Goal: Task Accomplishment & Management: Complete application form

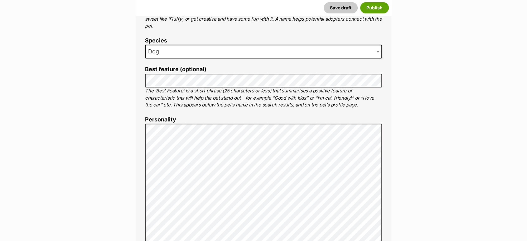
scroll to position [266, 0]
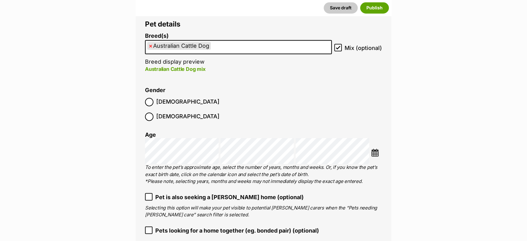
scroll to position [873, 0]
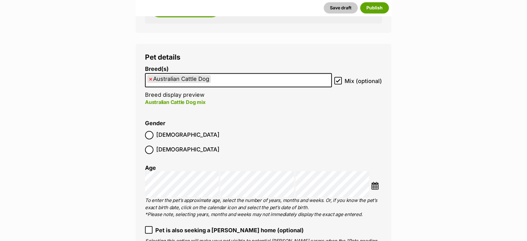
click at [159, 137] on span "Male" at bounding box center [187, 135] width 63 height 8
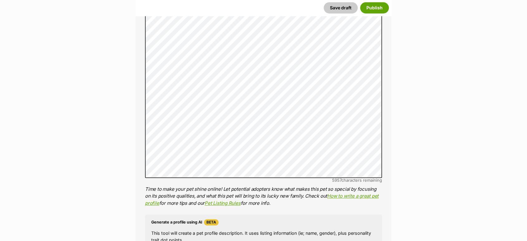
scroll to position [471, 0]
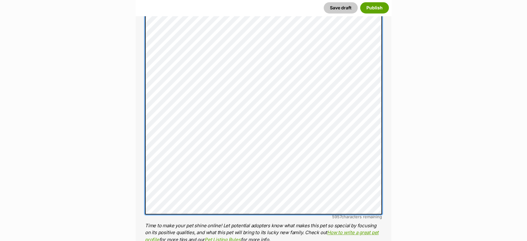
click at [137, 110] on div "About This Pet Name Henlo there, it looks like you might be using the pet name …" at bounding box center [264, 100] width 256 height 670
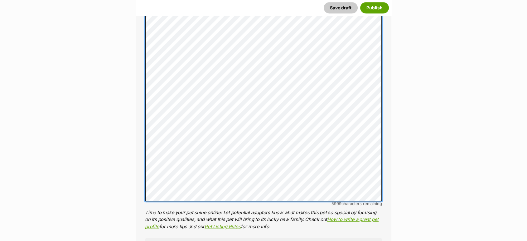
click at [141, 101] on div "About This Pet Name Henlo there, it looks like you might be using the pet name …" at bounding box center [264, 93] width 256 height 657
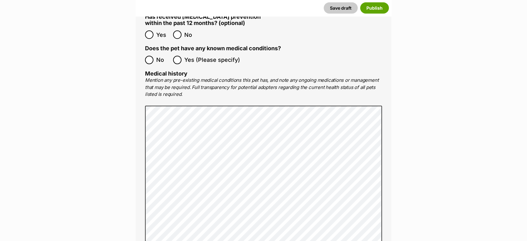
scroll to position [1390, 0]
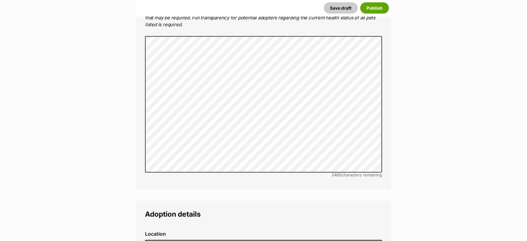
click at [263, 179] on form "Listing owner Choose an owner Carly Goodhew The owner of the pet listing is abl…" at bounding box center [264, 17] width 256 height 2602
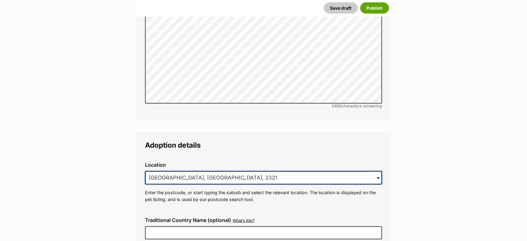
drag, startPoint x: 229, startPoint y: 231, endPoint x: 83, endPoint y: 241, distance: 146.9
click at [83, 240] on html "Skip to main content Log in to favourite this pet Log in Or sign up Search PetR…" at bounding box center [263, 60] width 527 height 3039
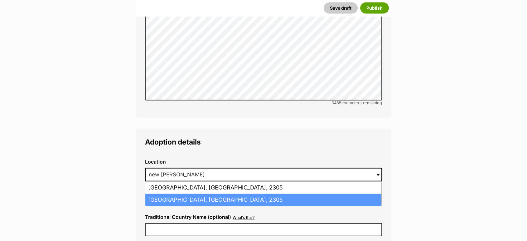
scroll to position [0, 0]
click at [198, 194] on li "New Lambton, New South Wales, 2305" at bounding box center [263, 200] width 236 height 12
type input "New Lambton, New South Wales, 2305"
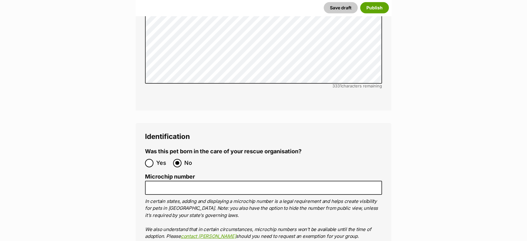
scroll to position [2045, 0]
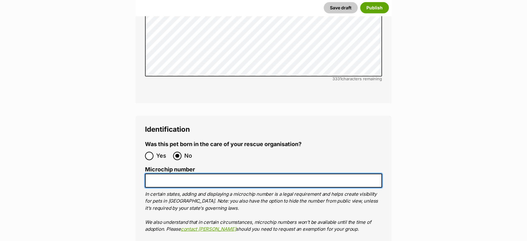
click at [183, 173] on input "Microchip number" at bounding box center [263, 180] width 237 height 14
paste input "956000017413697"
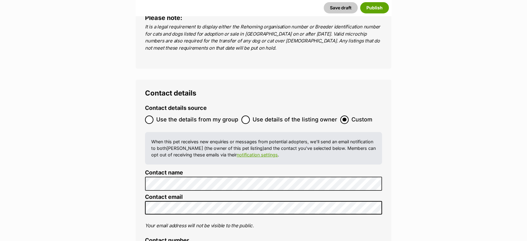
scroll to position [2357, 0]
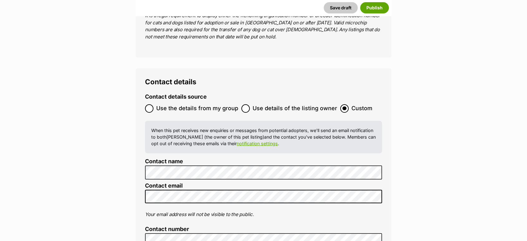
type input "956000017413697"
click at [373, 11] on button "Publish" at bounding box center [374, 7] width 29 height 11
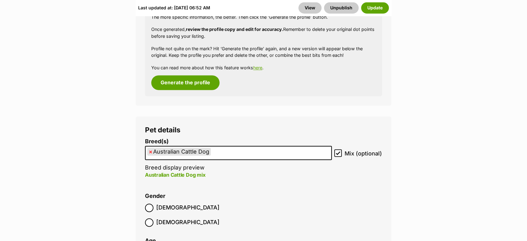
scroll to position [976, 0]
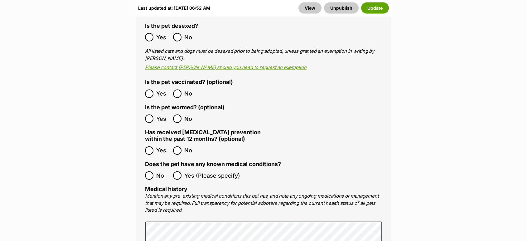
scroll to position [1583, 0]
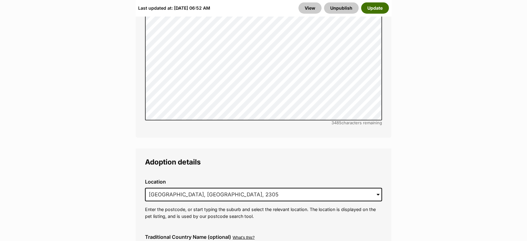
click at [377, 3] on button "Update" at bounding box center [375, 7] width 28 height 11
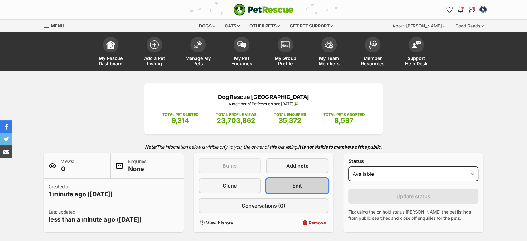
click at [277, 185] on link "Edit" at bounding box center [297, 185] width 62 height 15
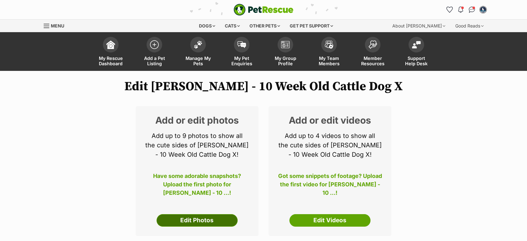
click at [199, 219] on link "Edit Photos" at bounding box center [197, 220] width 81 height 12
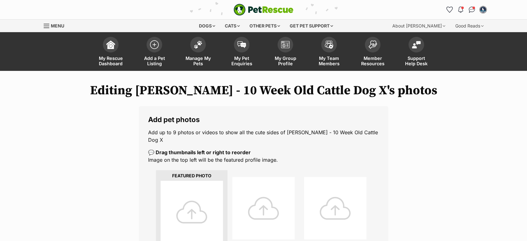
click at [197, 210] on div at bounding box center [192, 212] width 62 height 62
click at [190, 204] on div at bounding box center [192, 212] width 62 height 62
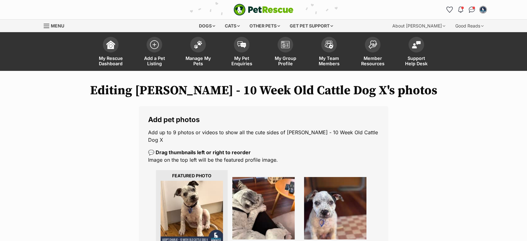
scroll to position [131, 0]
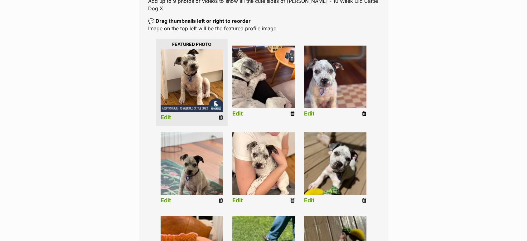
click at [324, 149] on img at bounding box center [335, 163] width 62 height 62
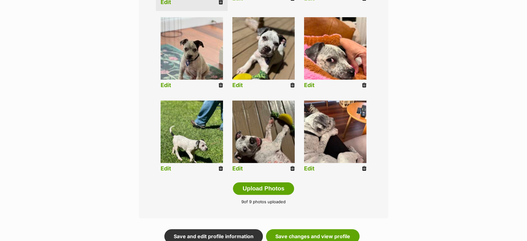
scroll to position [293, 0]
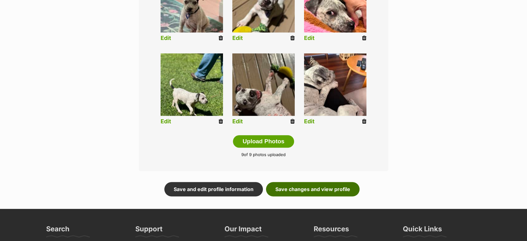
click at [338, 182] on link "Save changes and view profile" at bounding box center [313, 189] width 94 height 14
